Goal: Task Accomplishment & Management: Manage account settings

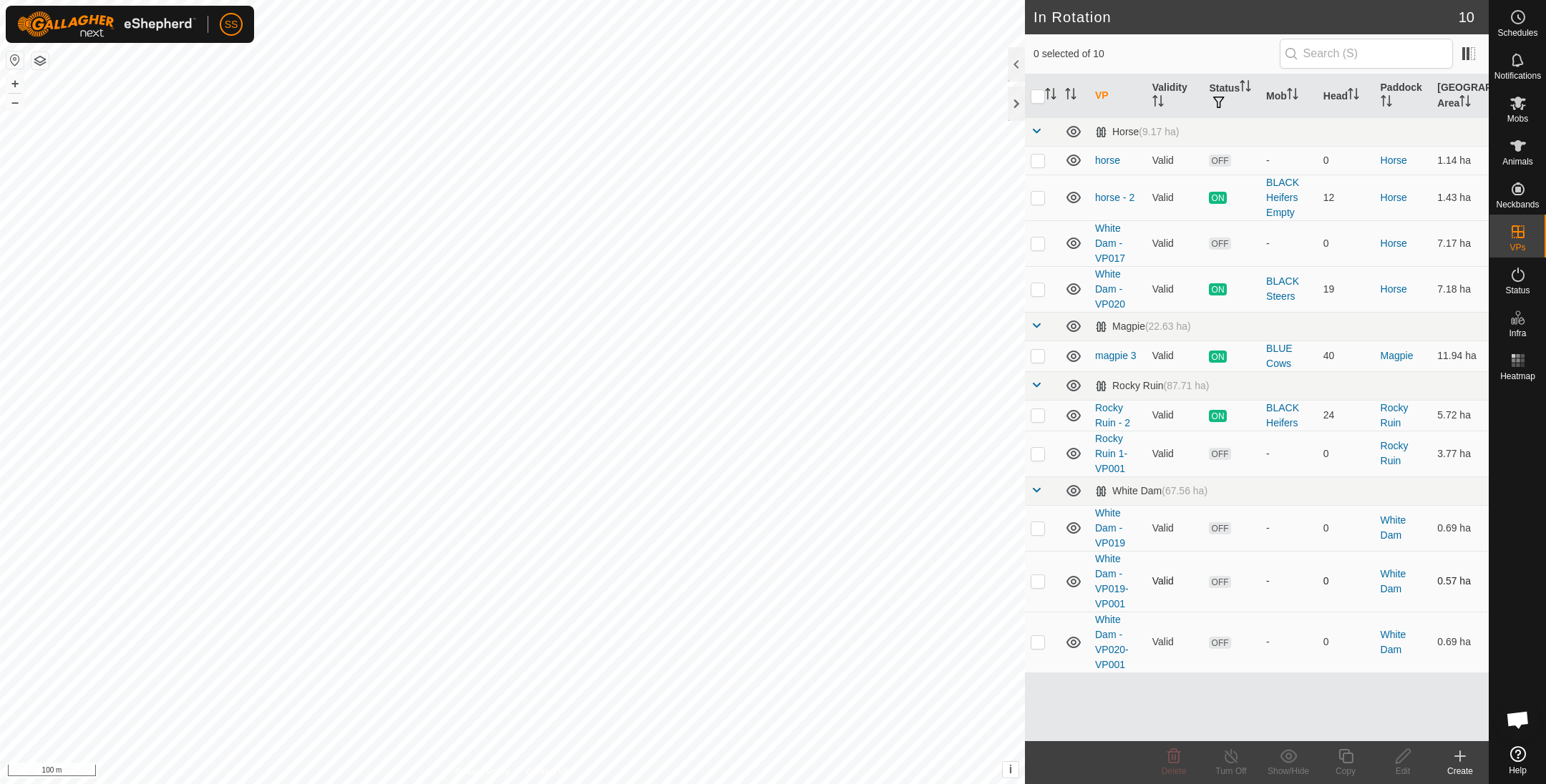
click at [1037, 576] on p-checkbox at bounding box center [1038, 581] width 15 height 12
checkbox input "false"
click at [1038, 157] on p-checkbox at bounding box center [1038, 161] width 15 height 12
click at [1040, 155] on p-checkbox at bounding box center [1038, 161] width 15 height 12
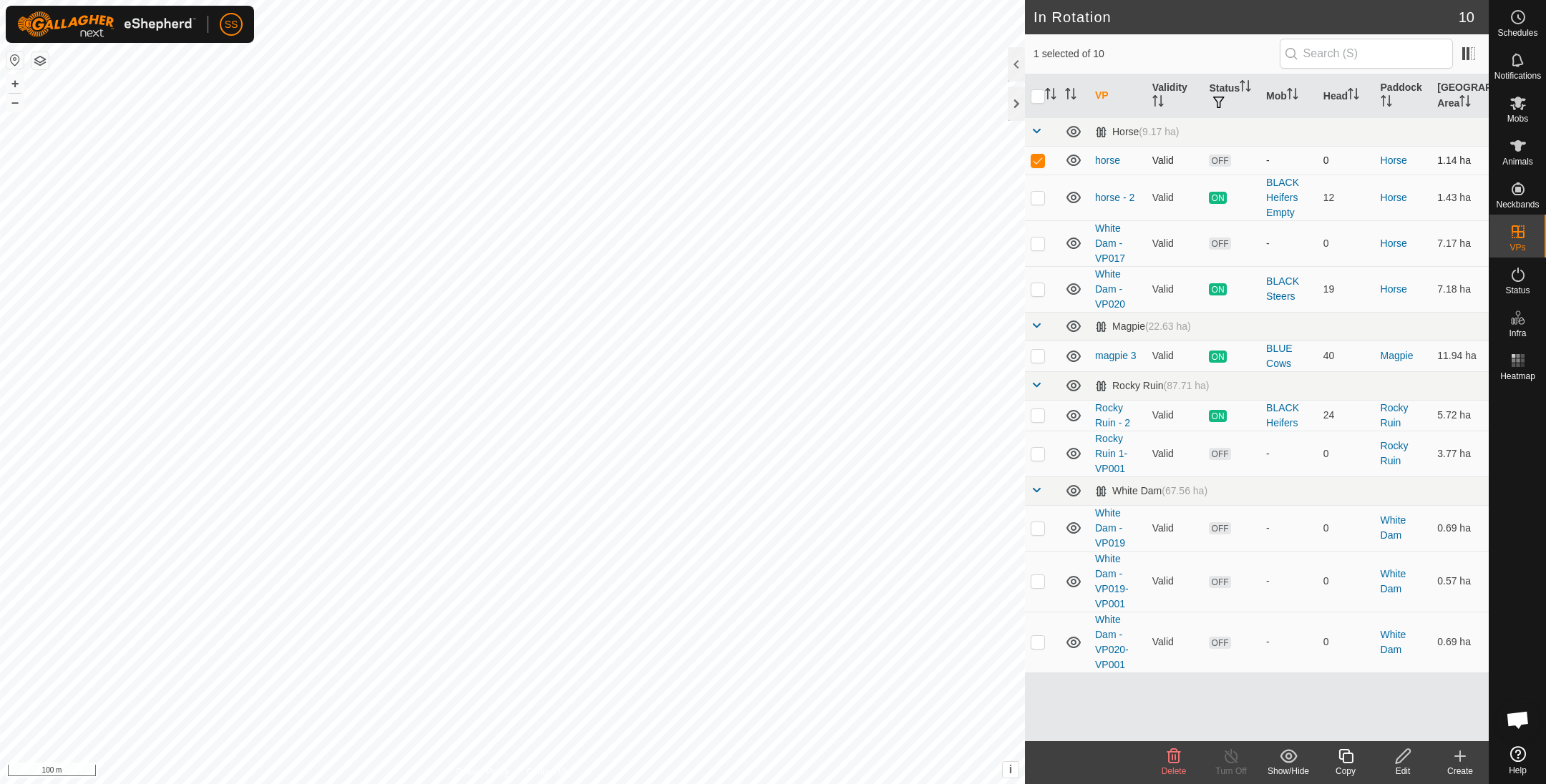
checkbox input "false"
click at [1041, 246] on p-checkbox at bounding box center [1038, 243] width 15 height 12
click at [1170, 767] on span "Delete" at bounding box center [1175, 771] width 26 height 10
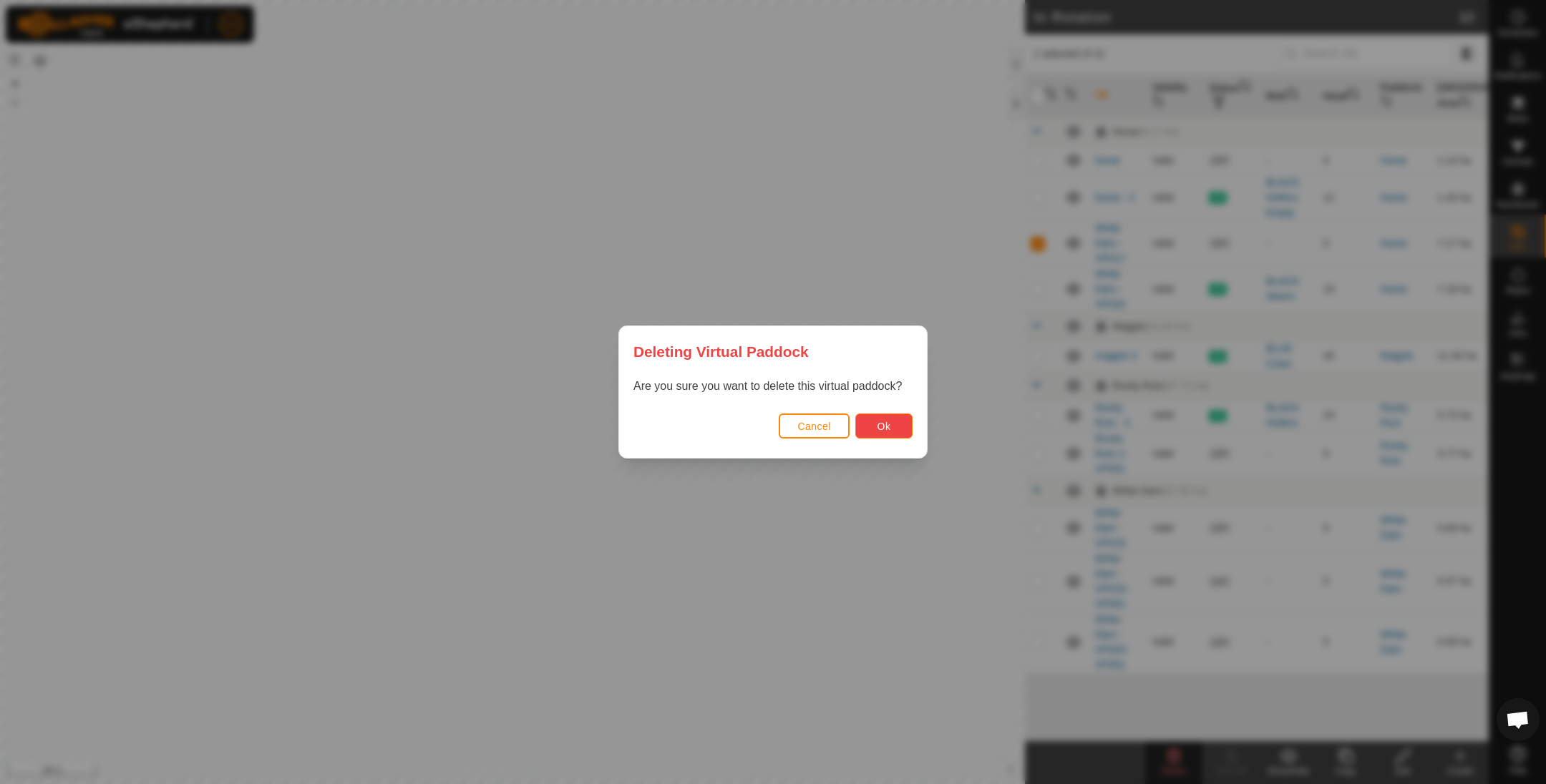
click at [892, 419] on button "Ok" at bounding box center [884, 427] width 57 height 26
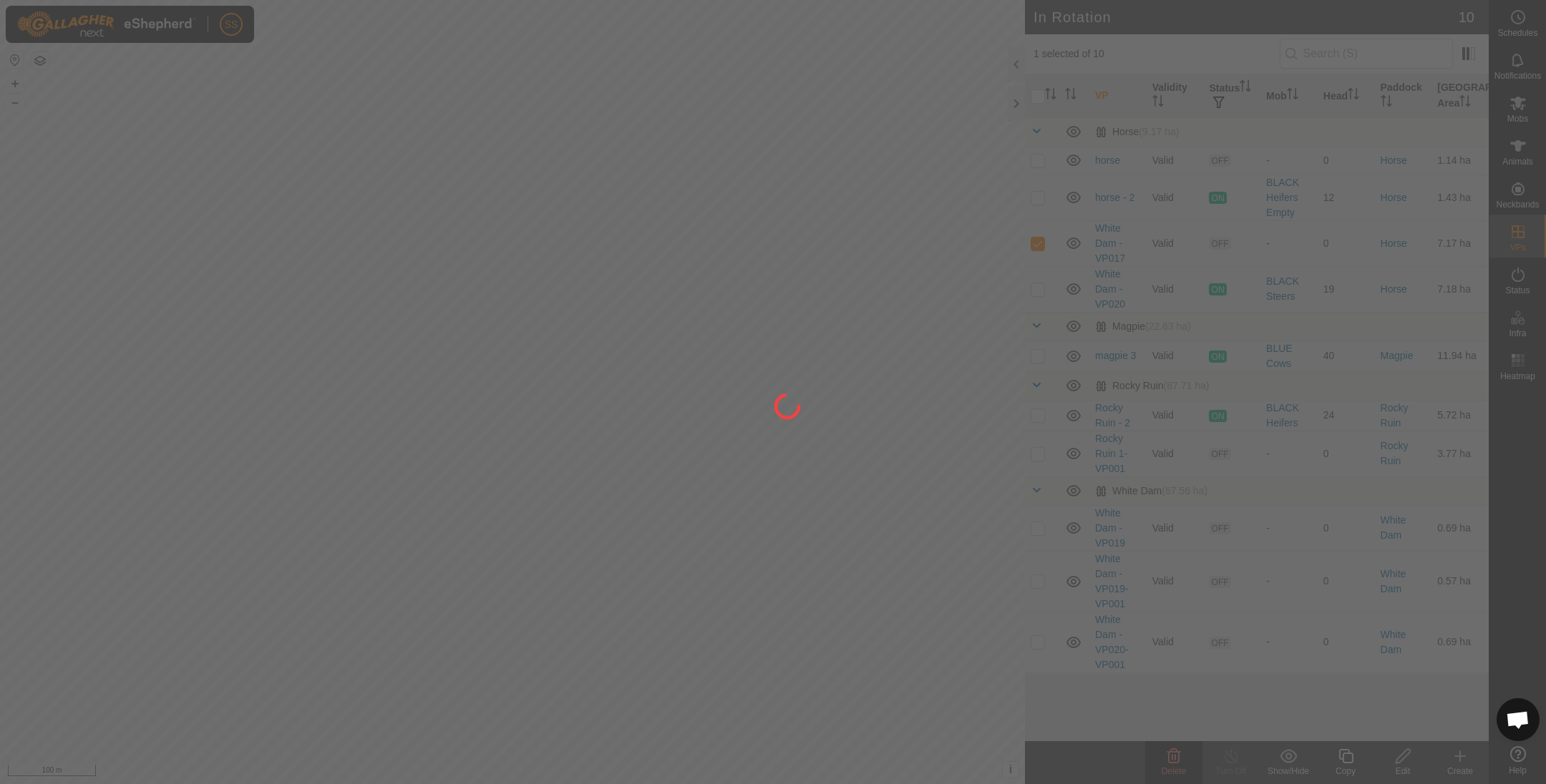
checkbox input "false"
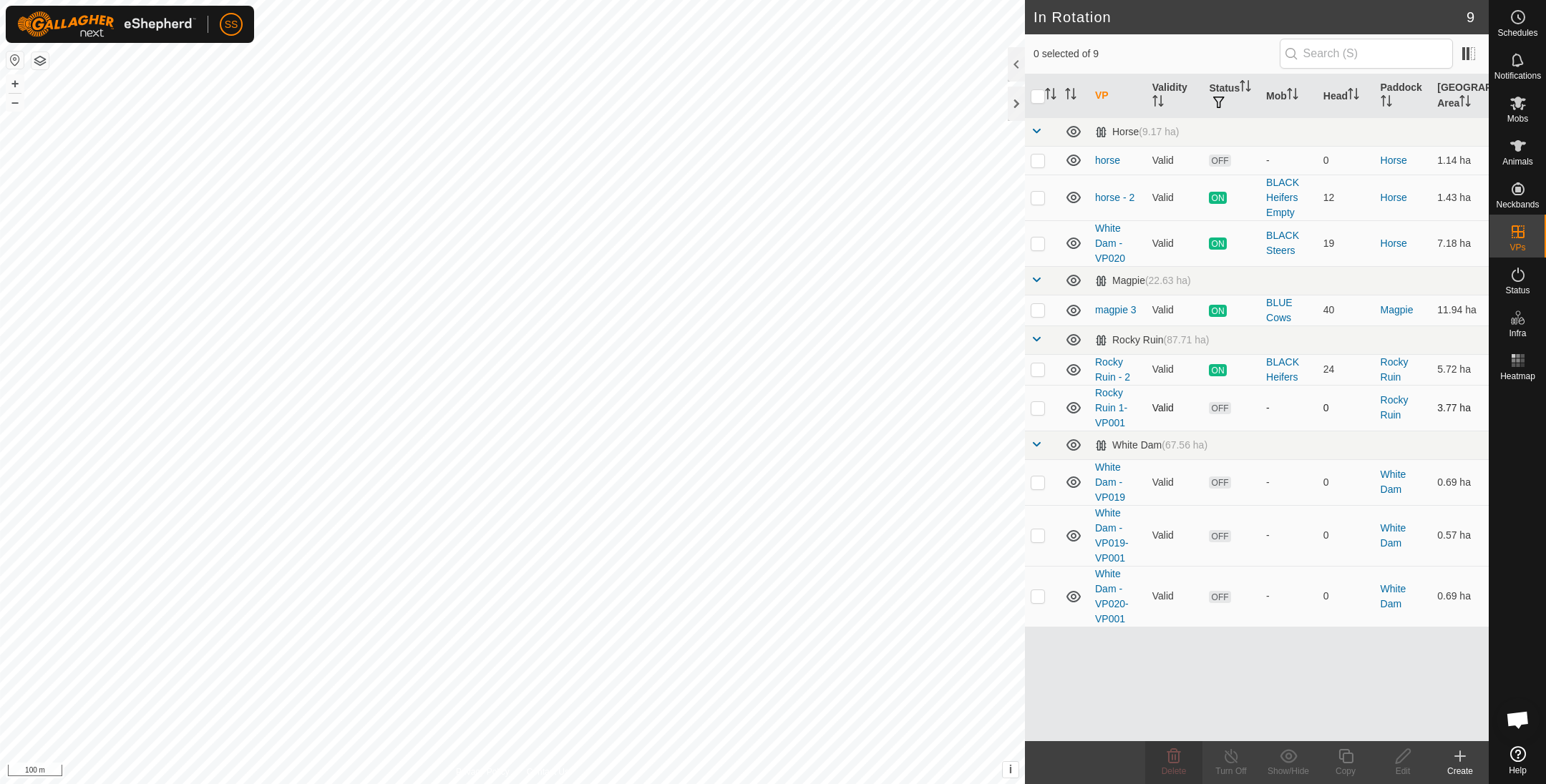
click at [1035, 403] on p-checkbox at bounding box center [1038, 408] width 15 height 12
click at [1181, 750] on icon at bounding box center [1174, 757] width 18 height 18
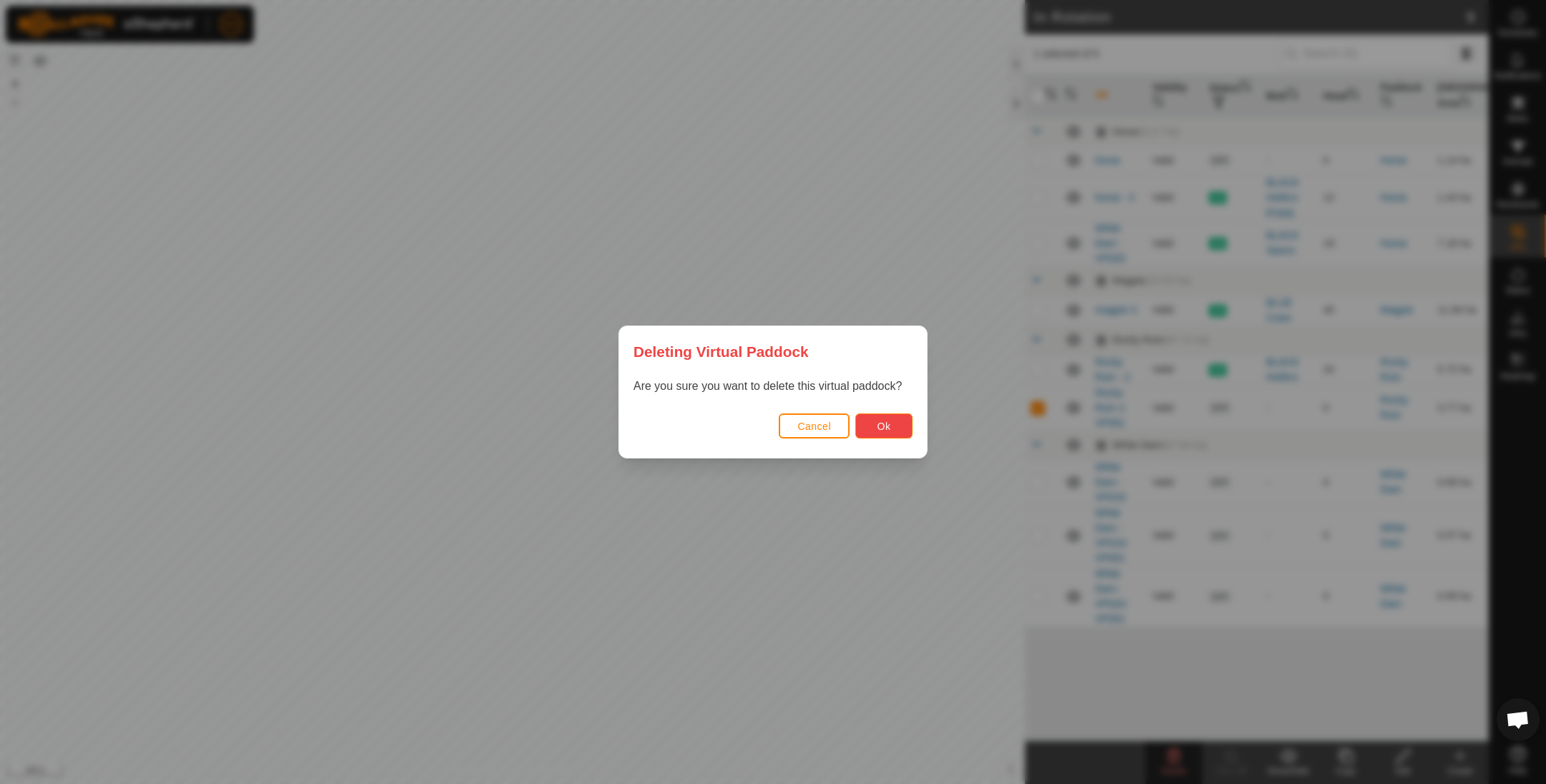
click at [870, 421] on button "Ok" at bounding box center [884, 427] width 57 height 26
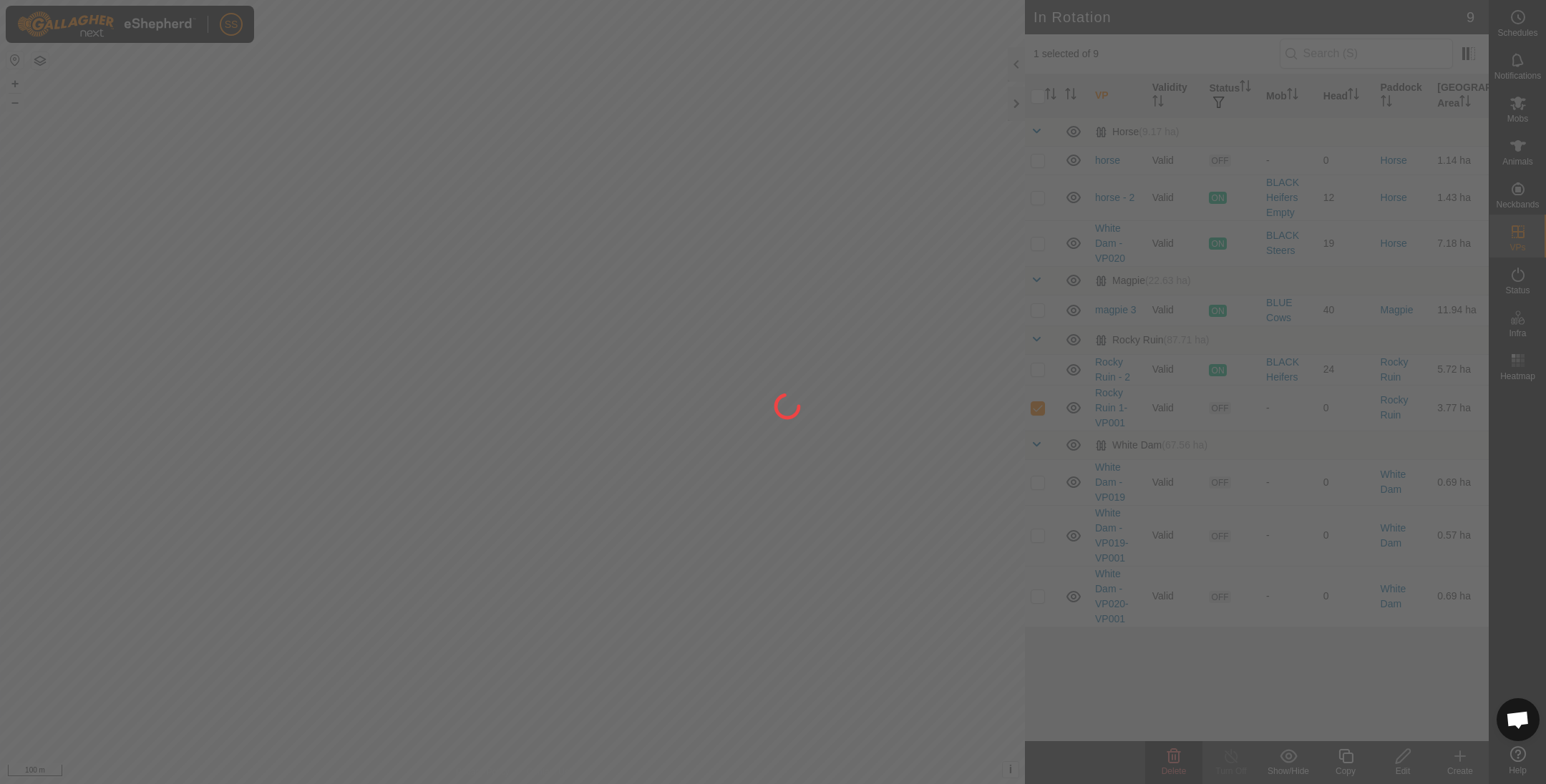
checkbox input "false"
click at [490, 488] on div "SS Schedules Notifications Mobs Animals Neckbands VPs Status Infra Heatmap Help…" at bounding box center [773, 392] width 1546 height 784
drag, startPoint x: 427, startPoint y: 318, endPoint x: 453, endPoint y: 414, distance: 99.5
click at [457, 369] on div at bounding box center [773, 392] width 1546 height 784
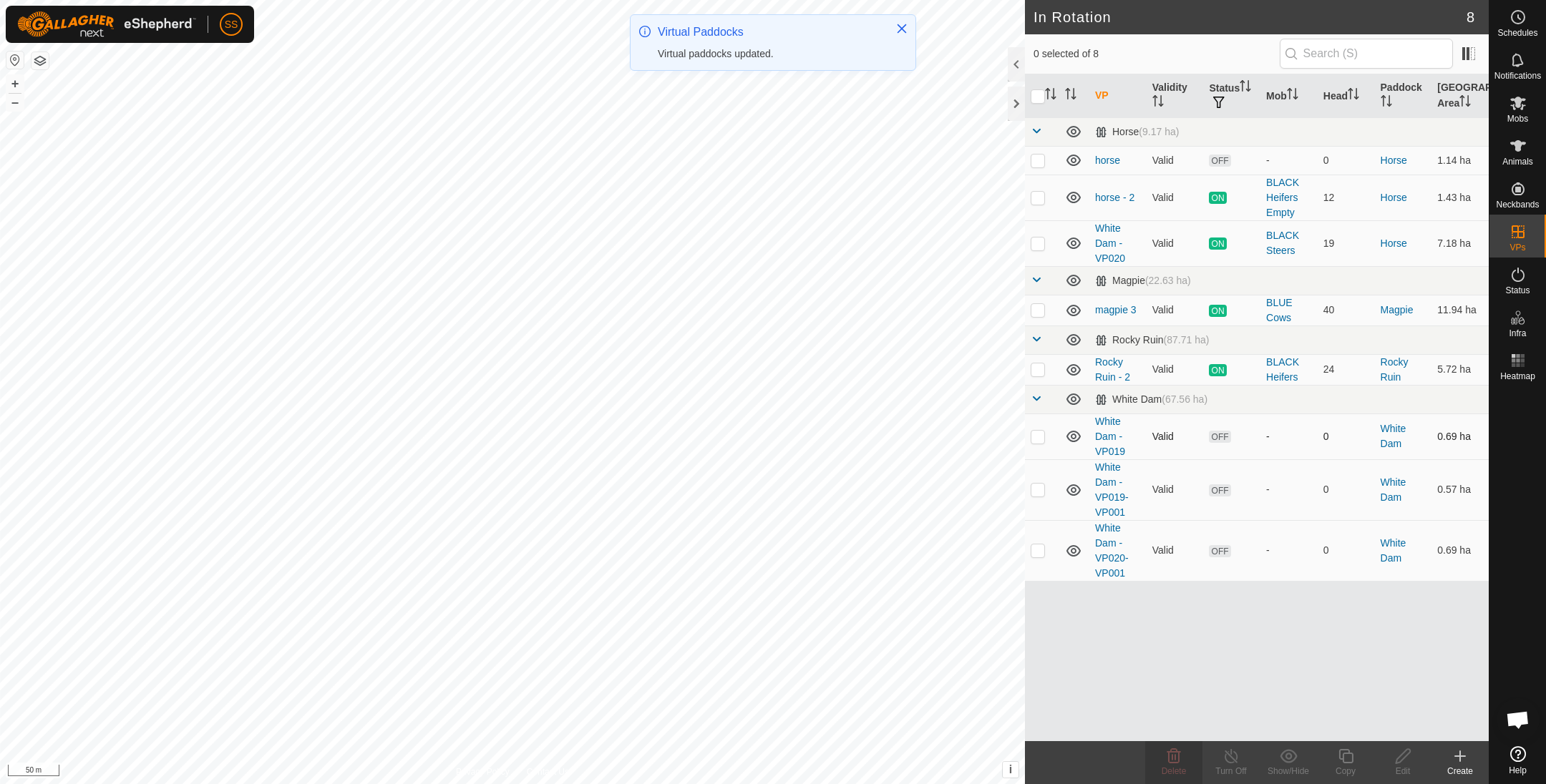
click at [1035, 440] on p-checkbox at bounding box center [1038, 437] width 15 height 12
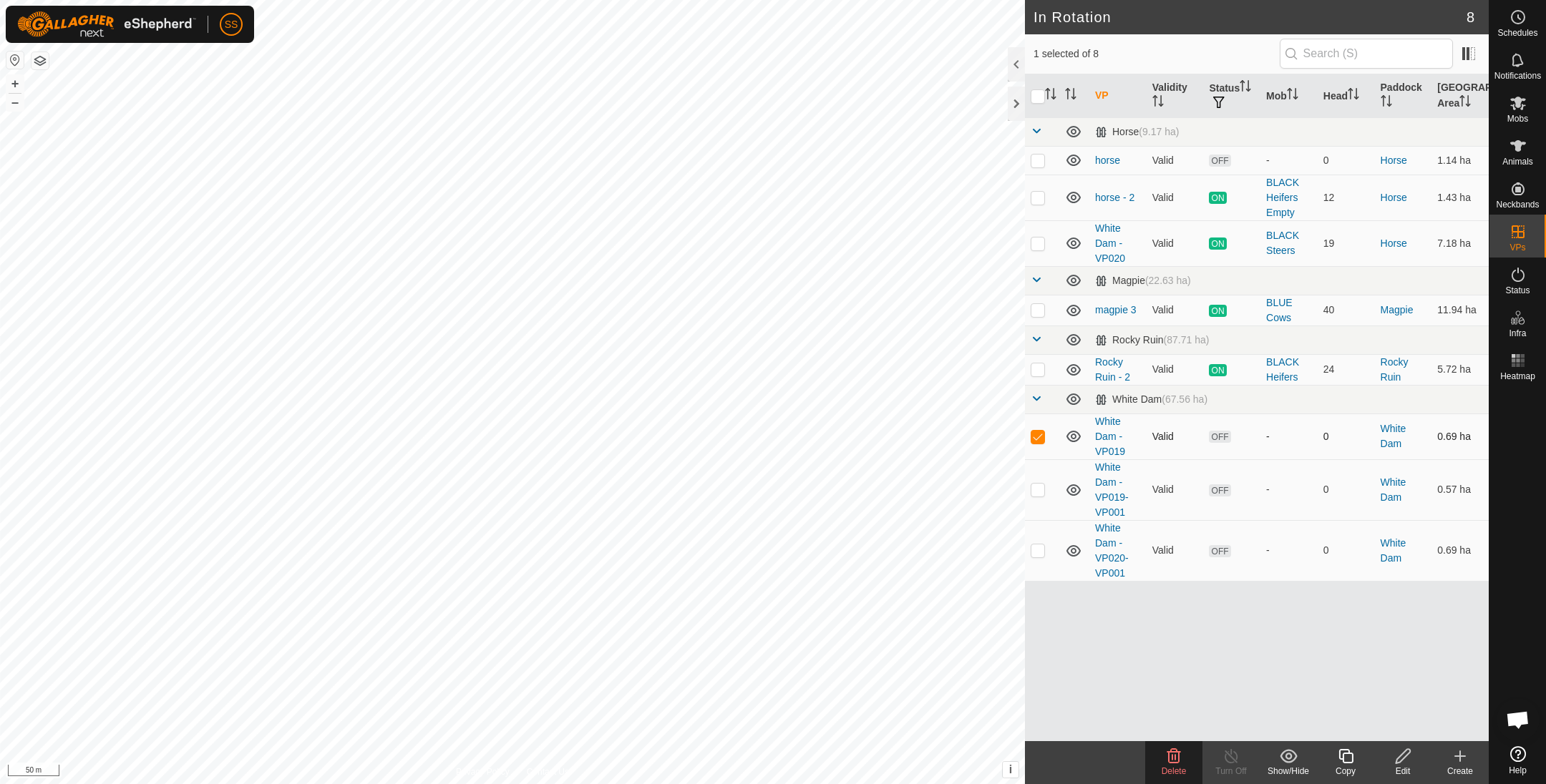
click at [1035, 440] on p-checkbox at bounding box center [1038, 437] width 15 height 12
checkbox input "false"
click at [1033, 485] on p-checkbox at bounding box center [1038, 490] width 15 height 12
checkbox input "false"
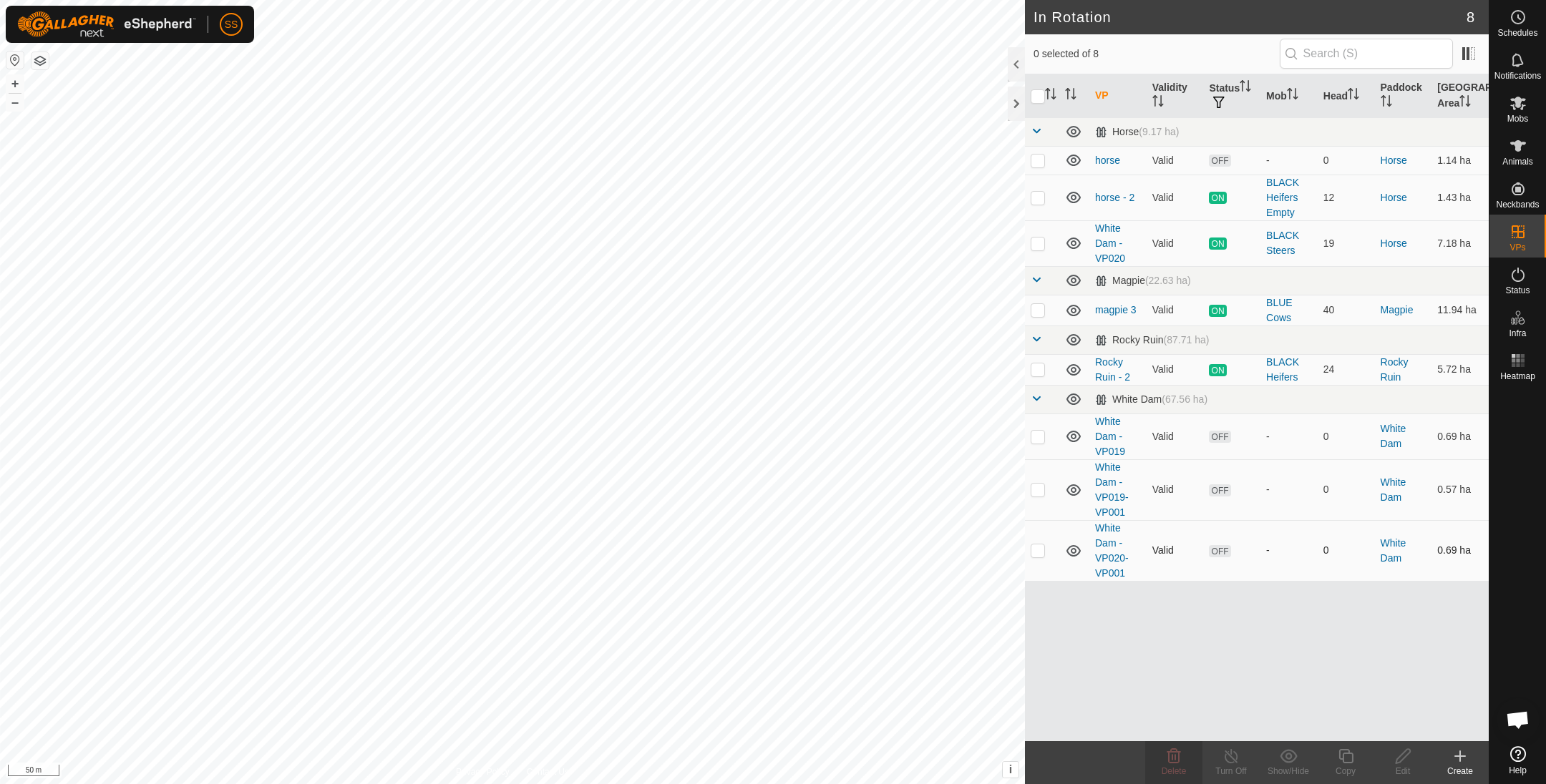
click at [1036, 564] on td at bounding box center [1041, 550] width 34 height 61
click at [1029, 562] on td at bounding box center [1041, 550] width 34 height 61
checkbox input "false"
